Goal: Task Accomplishment & Management: Manage account settings

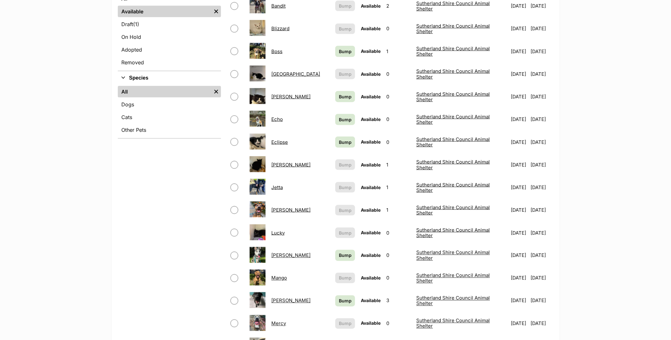
scroll to position [71, 0]
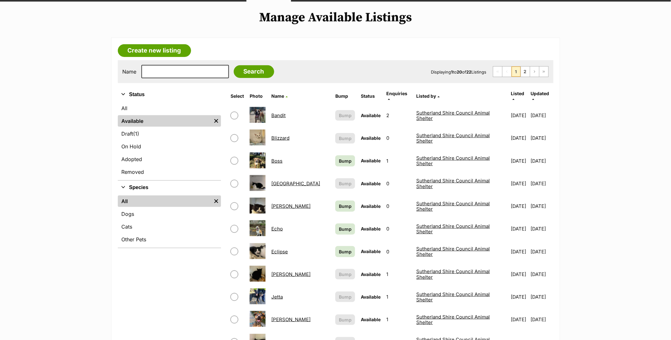
click at [279, 158] on link "Boss" at bounding box center [277, 161] width 11 height 6
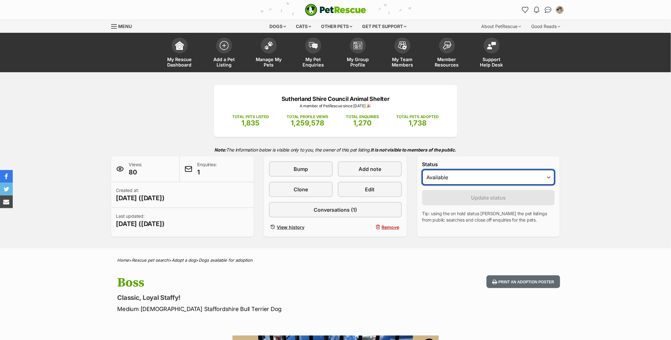
click at [435, 176] on select "Draft - not available as listing has enquires Available On hold Adopted" at bounding box center [489, 177] width 133 height 15
select select "rehomed"
click at [423, 170] on select "Draft - not available as listing has enquires Available On hold Adopted" at bounding box center [489, 177] width 133 height 15
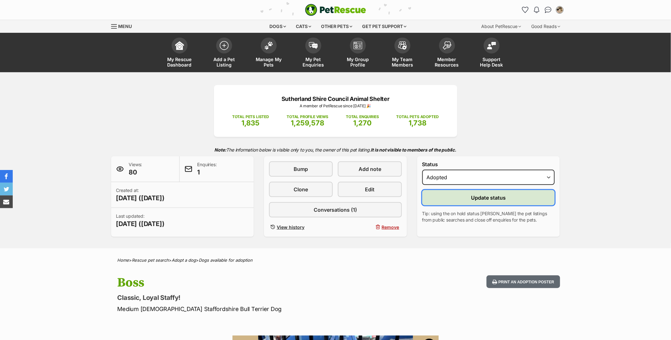
click at [438, 199] on button "Update status" at bounding box center [489, 197] width 133 height 15
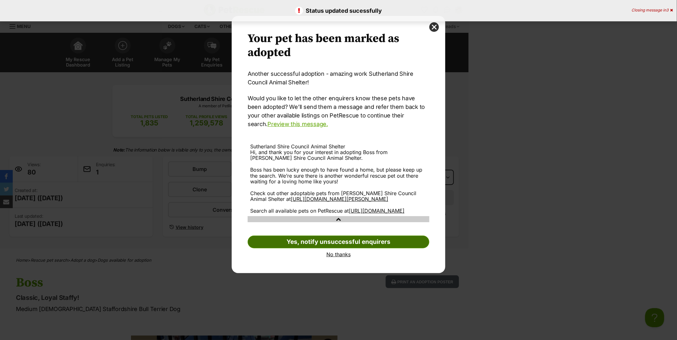
click at [335, 249] on link "Yes, notify unsuccessful enquirers" at bounding box center [339, 242] width 182 height 13
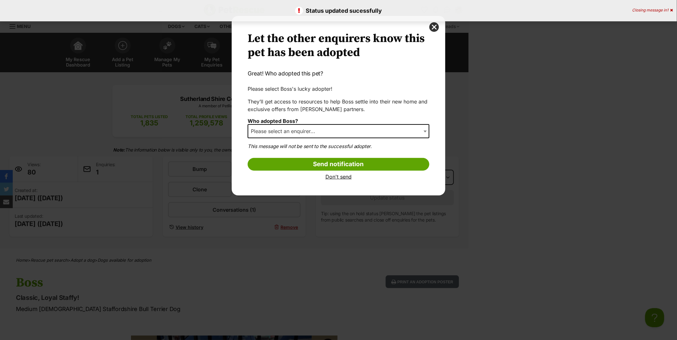
click at [282, 135] on span "Please select an enquirer..." at bounding box center [339, 131] width 182 height 14
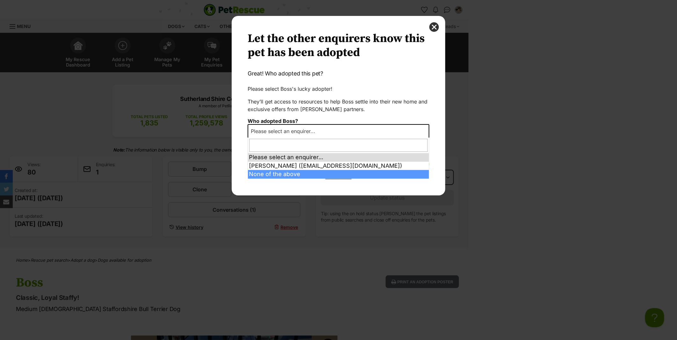
select select "other"
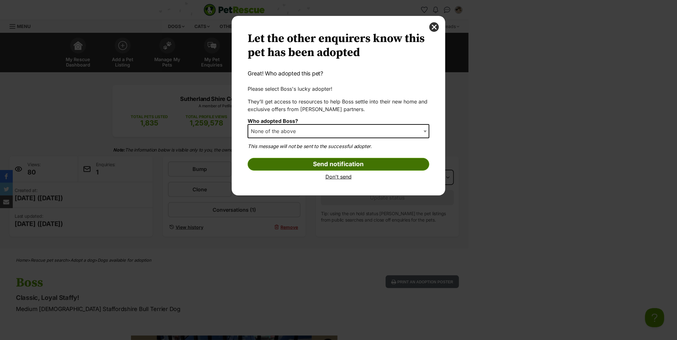
click at [312, 164] on input "Send notification" at bounding box center [339, 164] width 182 height 13
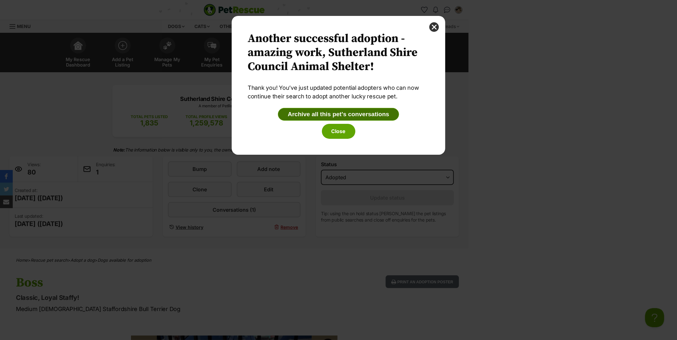
click at [333, 112] on button "Archive all this pet's conversations" at bounding box center [338, 114] width 121 height 13
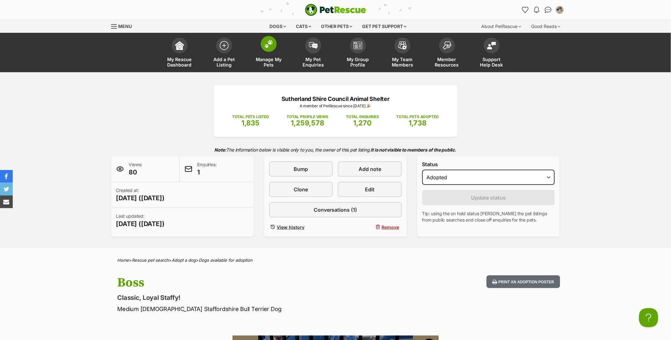
click at [277, 55] on link "Manage My Pets" at bounding box center [269, 53] width 45 height 38
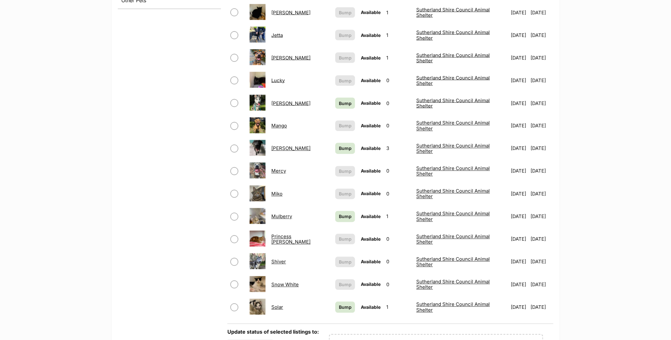
scroll to position [389, 0]
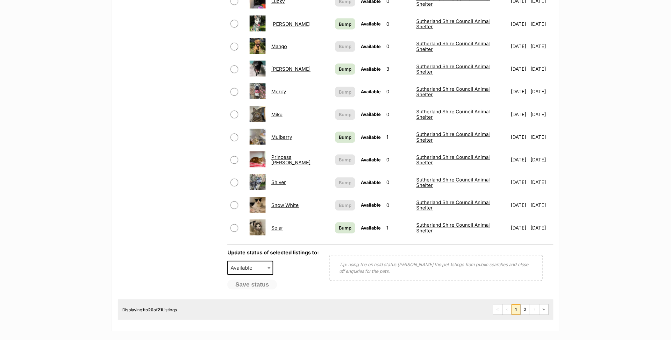
click at [277, 225] on link "Solar" at bounding box center [278, 228] width 12 height 6
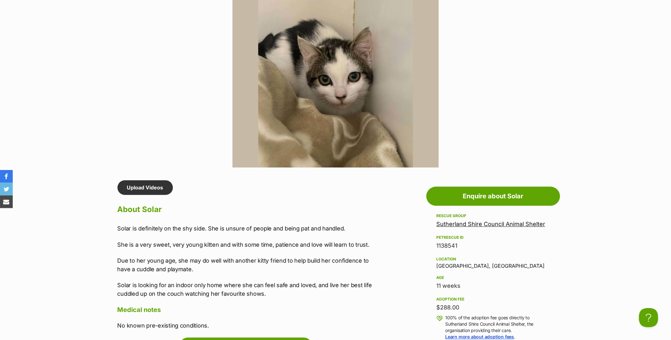
scroll to position [389, 0]
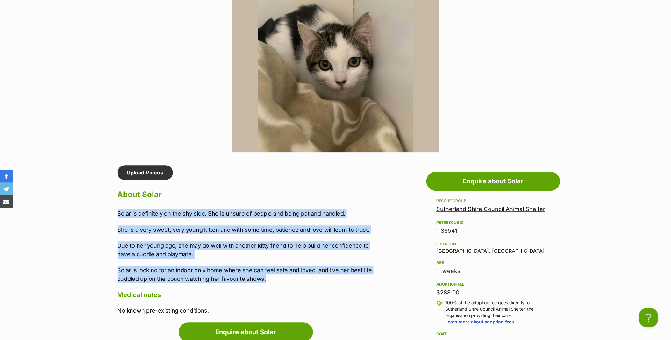
drag, startPoint x: 284, startPoint y: 280, endPoint x: 96, endPoint y: 205, distance: 202.9
click at [96, 205] on section "Sutherland Shire Council Animal Shelter A member of PetRescue since 2012 🎉 TOTA…" at bounding box center [335, 251] width 671 height 1137
copy div "Solar is definitely on the shy side. She is unsure of people and being pat and …"
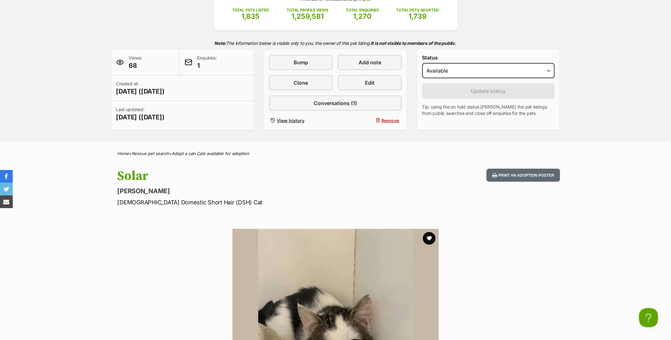
scroll to position [106, 0]
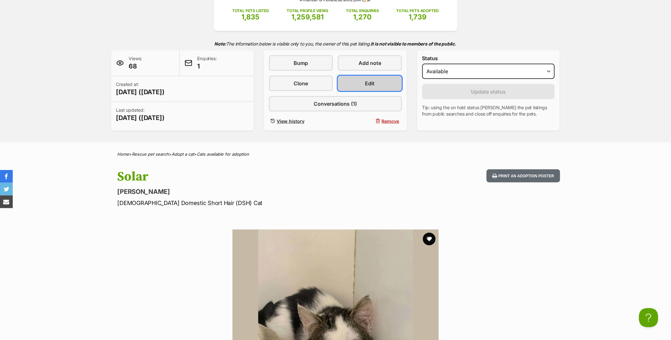
click at [371, 87] on link "Edit" at bounding box center [370, 83] width 64 height 15
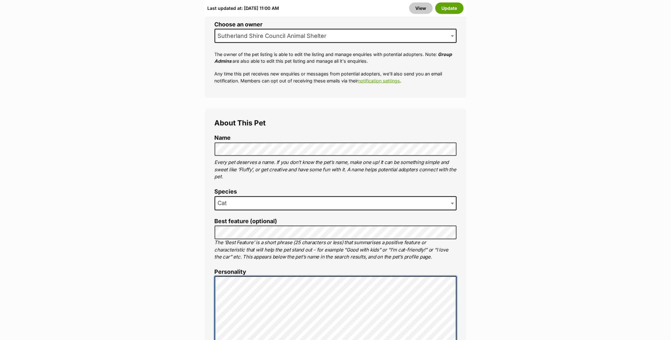
scroll to position [283, 0]
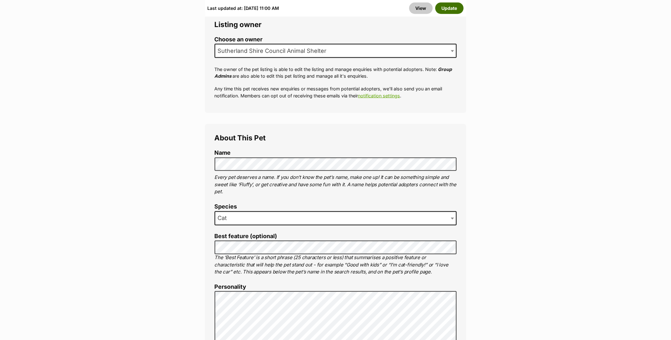
click at [450, 5] on button "Update" at bounding box center [450, 7] width 28 height 11
